Goal: Information Seeking & Learning: Learn about a topic

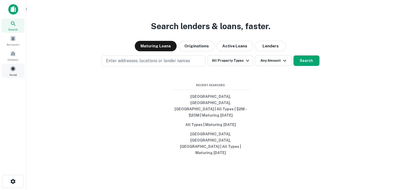
click at [16, 68] on div "Saved" at bounding box center [13, 71] width 23 height 14
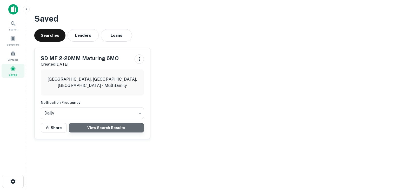
click at [111, 125] on link "View Search Results" at bounding box center [106, 127] width 75 height 9
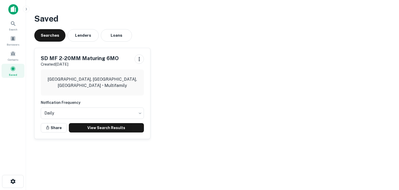
click at [97, 15] on h3 "Saved" at bounding box center [212, 18] width 356 height 12
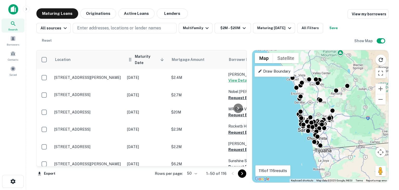
click at [138, 54] on span "Maturity Date sorted descending" at bounding box center [150, 59] width 31 height 12
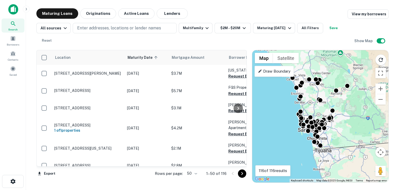
click at [192, 178] on div "Rows per page: 50 ** 1–50 of 116" at bounding box center [198, 173] width 98 height 14
click at [193, 176] on body "Search Borrowers Contacts Saved Maturing Loans Originations Active Loans Lender…" at bounding box center [199, 95] width 399 height 190
click at [193, 180] on li "100" at bounding box center [191, 178] width 15 height 9
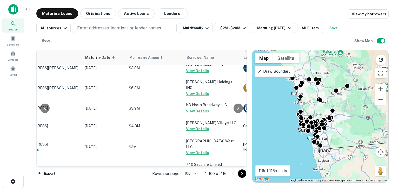
scroll to position [1722, 42]
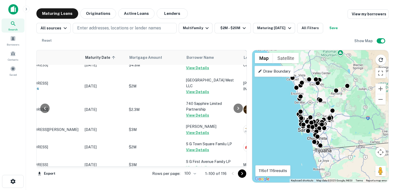
click at [242, 171] on icon "Go to next page" at bounding box center [242, 173] width 6 height 6
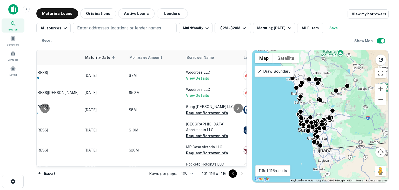
scroll to position [91, 42]
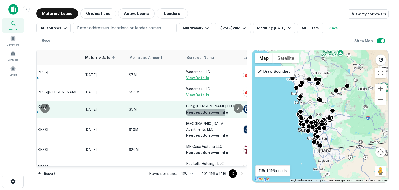
click at [204, 109] on button "Request Borrower Info" at bounding box center [207, 112] width 42 height 6
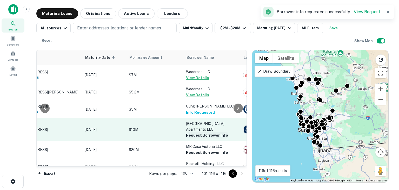
click at [201, 132] on button "Request Borrower Info" at bounding box center [207, 135] width 42 height 6
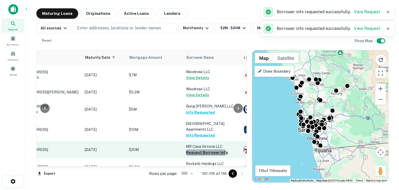
click at [200, 149] on button "Request Borrower Info" at bounding box center [207, 152] width 42 height 6
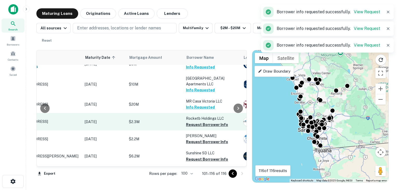
scroll to position [137, 42]
click at [199, 121] on button "Request Borrower Info" at bounding box center [207, 124] width 42 height 6
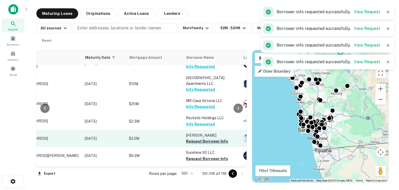
click at [199, 138] on button "Request Borrower Info" at bounding box center [207, 141] width 42 height 6
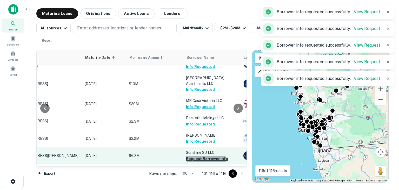
click at [199, 155] on button "Request Borrower Info" at bounding box center [207, 158] width 42 height 6
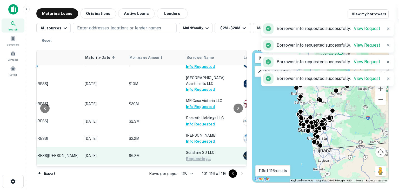
scroll to position [185, 42]
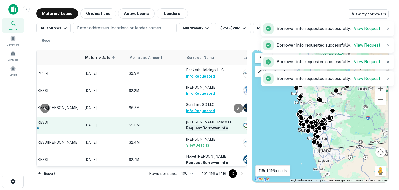
click at [198, 125] on button "Request Borrower Info" at bounding box center [207, 128] width 42 height 6
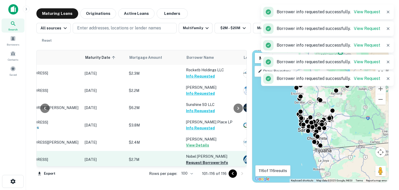
click at [197, 159] on button "Request Borrower Info" at bounding box center [207, 162] width 42 height 6
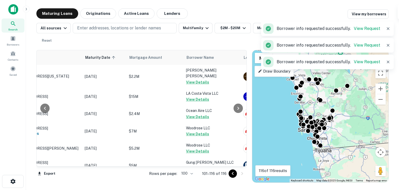
scroll to position [0, 42]
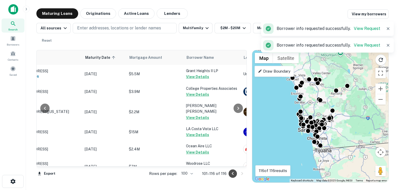
click at [234, 172] on icon "Go to previous page" at bounding box center [233, 173] width 6 height 6
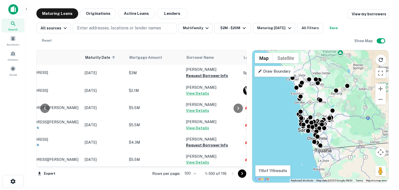
scroll to position [852, 42]
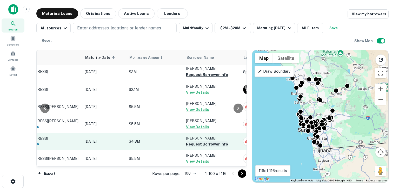
click at [205, 141] on button "Request Borrower Info" at bounding box center [207, 144] width 42 height 6
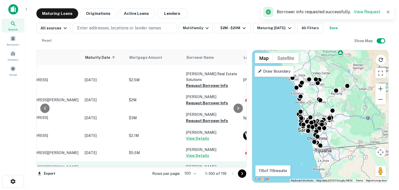
scroll to position [804, 42]
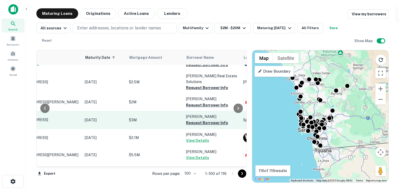
click at [204, 119] on button "Request Borrower Info" at bounding box center [207, 122] width 42 height 6
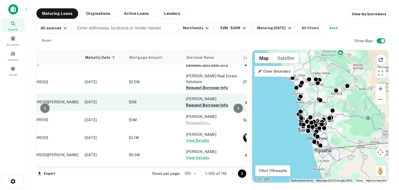
click at [205, 102] on button "Request Borrower Info" at bounding box center [207, 105] width 42 height 6
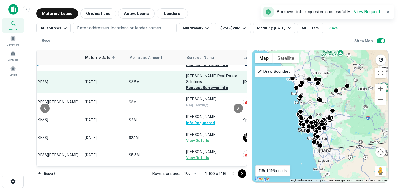
click at [201, 84] on button "Request Borrower Info" at bounding box center [207, 87] width 42 height 6
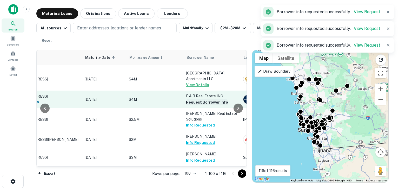
scroll to position [762, 42]
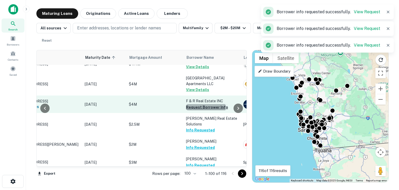
click at [199, 104] on button "Request Borrower Info" at bounding box center [207, 107] width 42 height 6
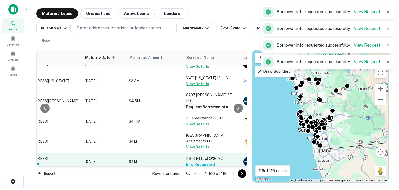
scroll to position [704, 42]
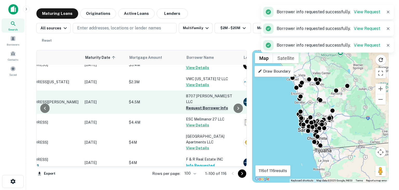
click at [199, 105] on button "Request Borrower Info" at bounding box center [207, 108] width 42 height 6
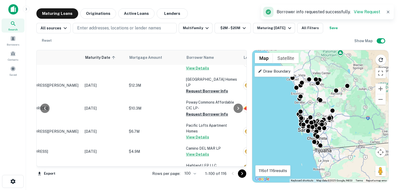
scroll to position [474, 42]
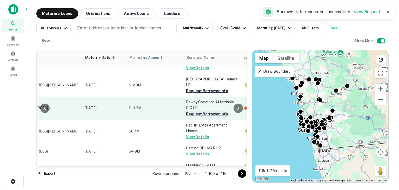
click at [200, 111] on button "Request Borrower Info" at bounding box center [207, 114] width 42 height 6
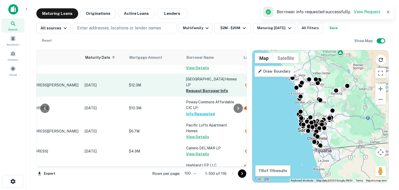
click at [203, 88] on button "Request Borrower Info" at bounding box center [207, 91] width 42 height 6
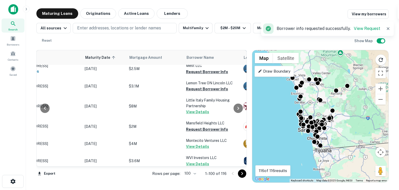
scroll to position [262, 42]
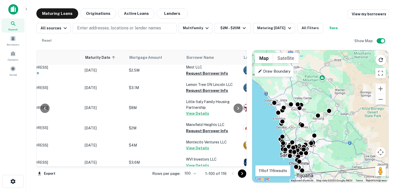
drag, startPoint x: 337, startPoint y: 100, endPoint x: 315, endPoint y: 131, distance: 38.1
click at [315, 131] on div "To activate drag with keyboard, press Alt + Enter. Once in keyboard drag state,…" at bounding box center [320, 116] width 136 height 132
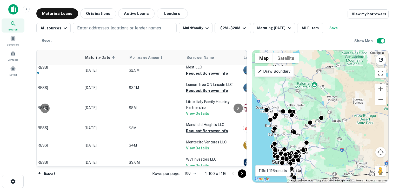
click at [279, 73] on p "Draw Boundary" at bounding box center [274, 71] width 32 height 6
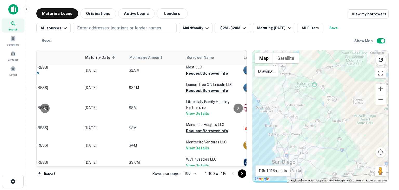
click at [285, 78] on div at bounding box center [320, 116] width 136 height 132
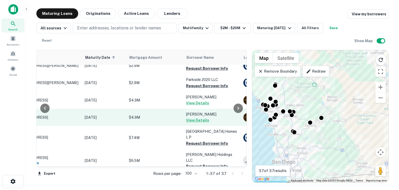
scroll to position [568, 42]
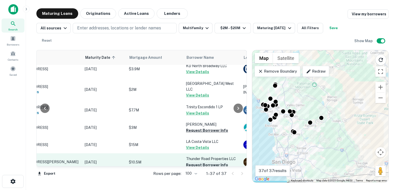
click at [202, 162] on button "Request Borrower Info" at bounding box center [207, 165] width 42 height 6
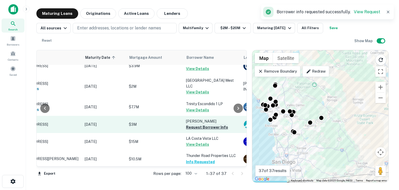
click at [199, 124] on button "Request Borrower Info" at bounding box center [207, 127] width 42 height 6
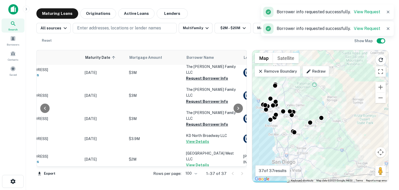
scroll to position [498, 42]
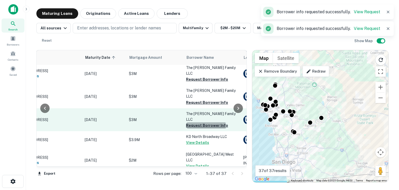
click at [201, 122] on button "Request Borrower Info" at bounding box center [207, 125] width 42 height 6
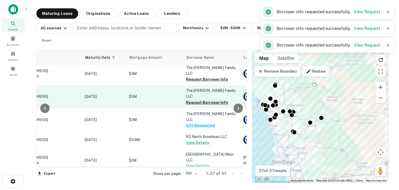
click at [204, 99] on button "Request Borrower Info" at bounding box center [207, 102] width 42 height 6
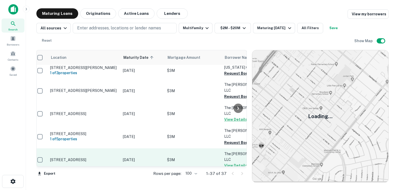
scroll to position [457, 4]
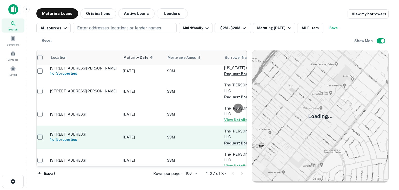
click at [225, 140] on button "Request Borrower Info" at bounding box center [245, 143] width 42 height 6
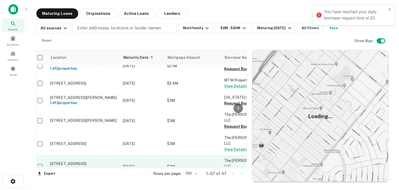
scroll to position [422, 4]
